Goal: Task Accomplishment & Management: Complete application form

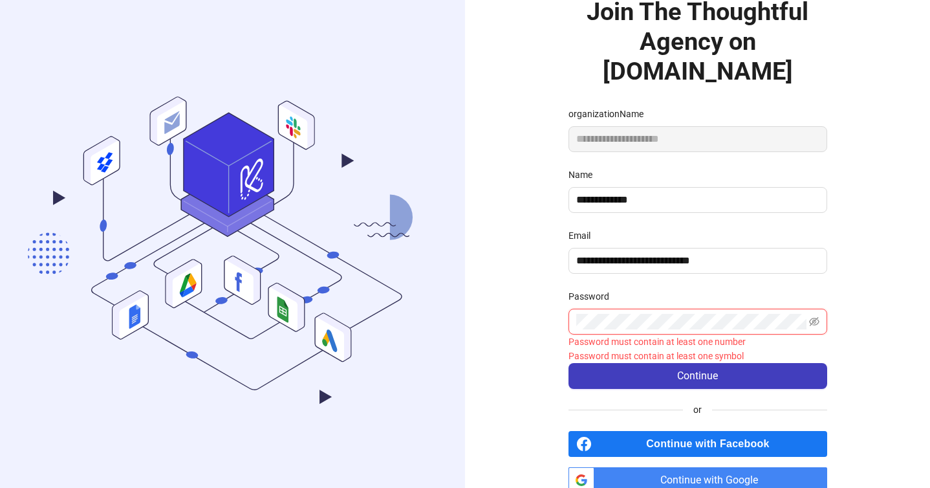
scroll to position [69, 0]
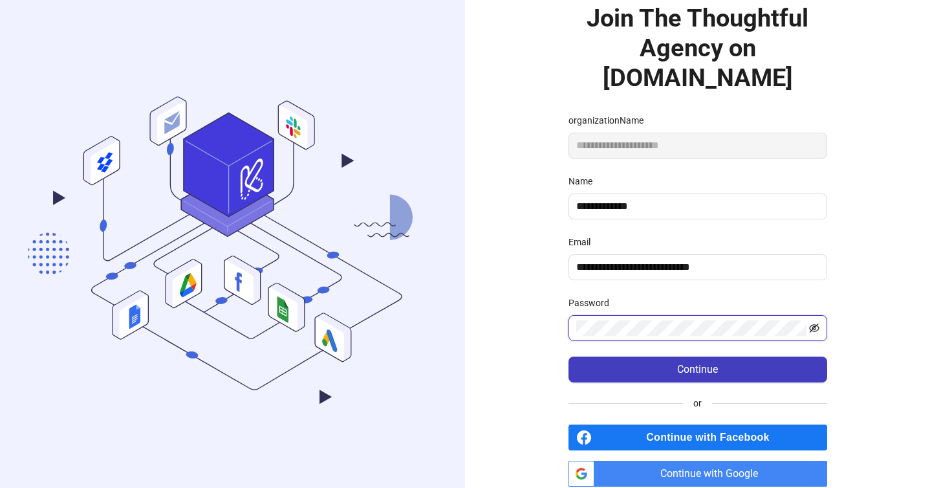
click at [815, 323] on icon "eye-invisible" at bounding box center [814, 328] width 10 height 10
click at [815, 323] on icon "eye" at bounding box center [814, 328] width 10 height 10
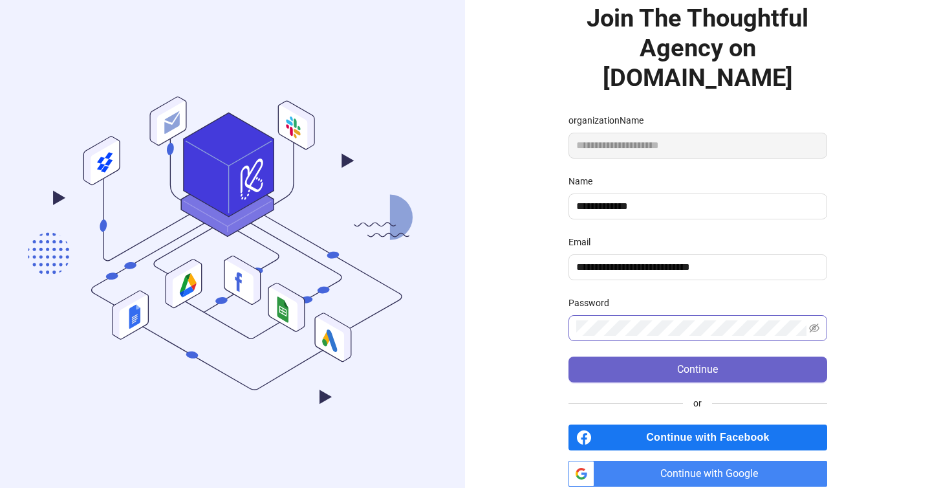
click at [776, 356] on button "Continue" at bounding box center [698, 369] width 259 height 26
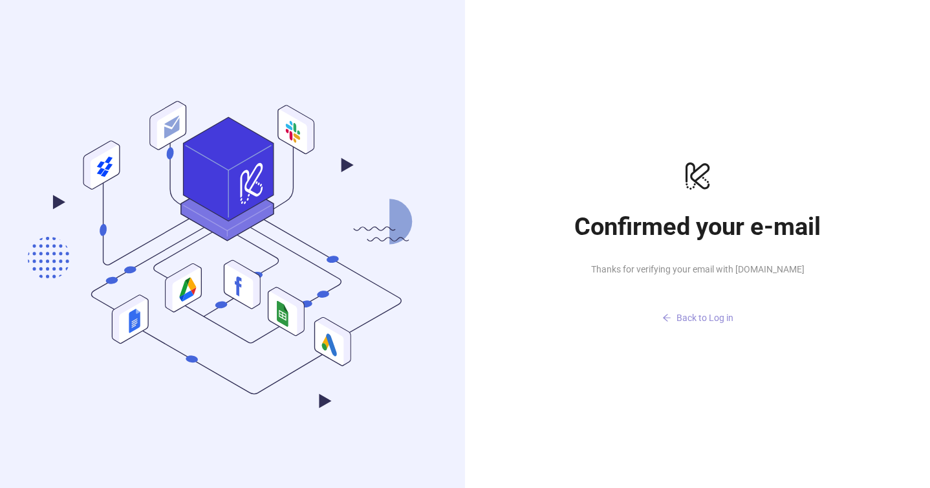
click at [675, 320] on button "Back to Log in" at bounding box center [698, 317] width 259 height 21
